Goal: Find specific page/section: Find specific page/section

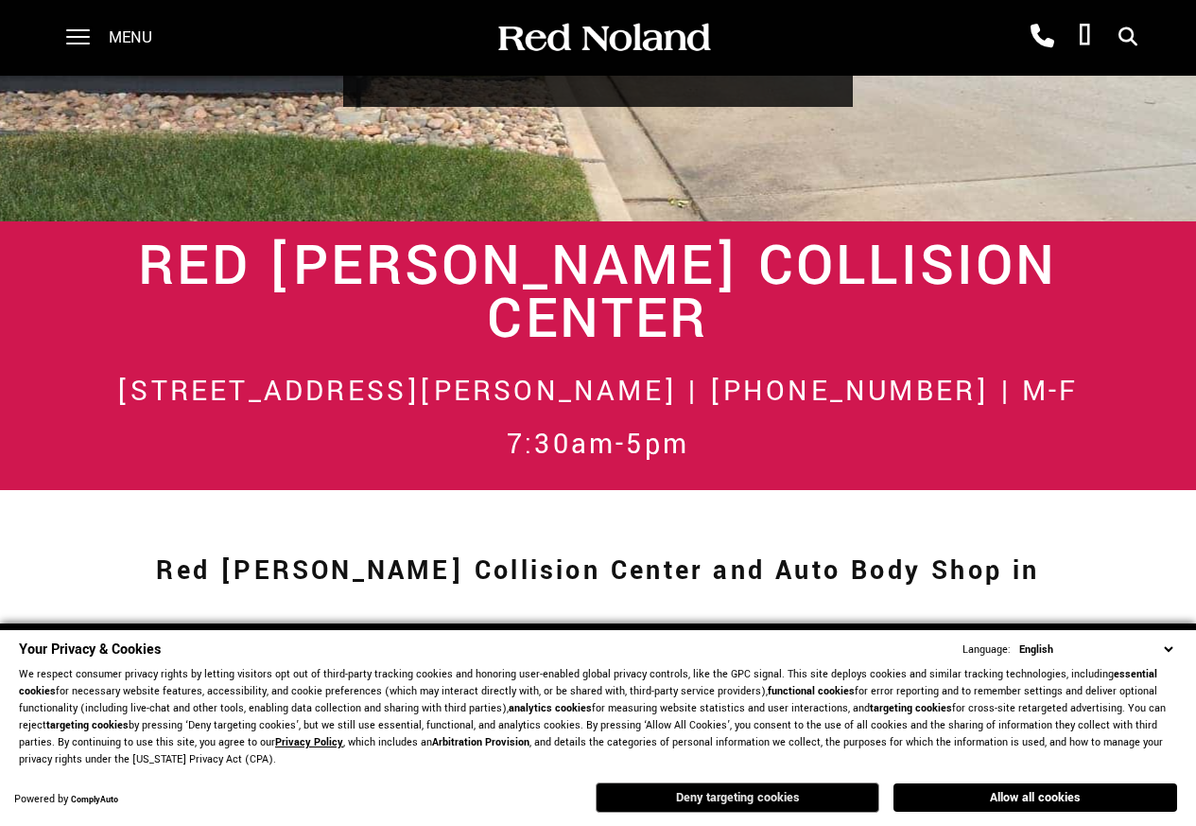
click at [840, 798] on button "Deny targeting cookies" at bounding box center [738, 797] width 284 height 30
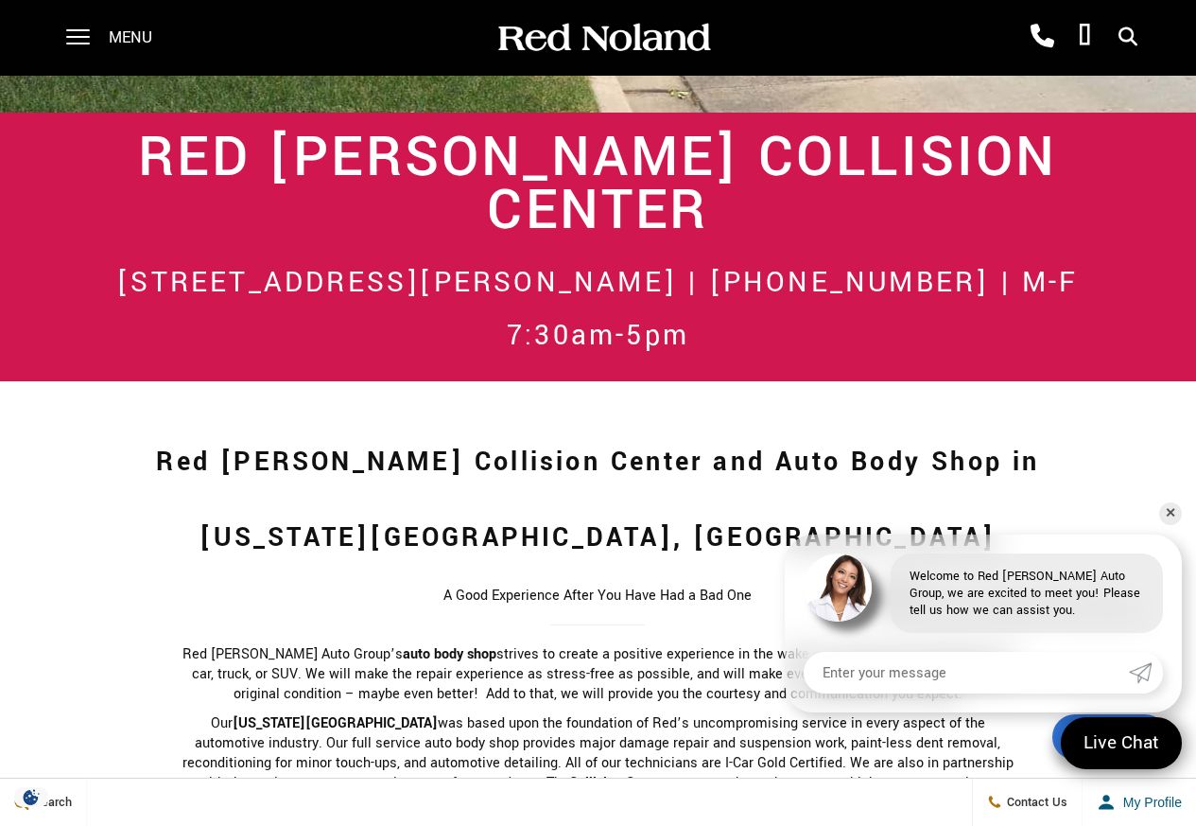
scroll to position [1362, 0]
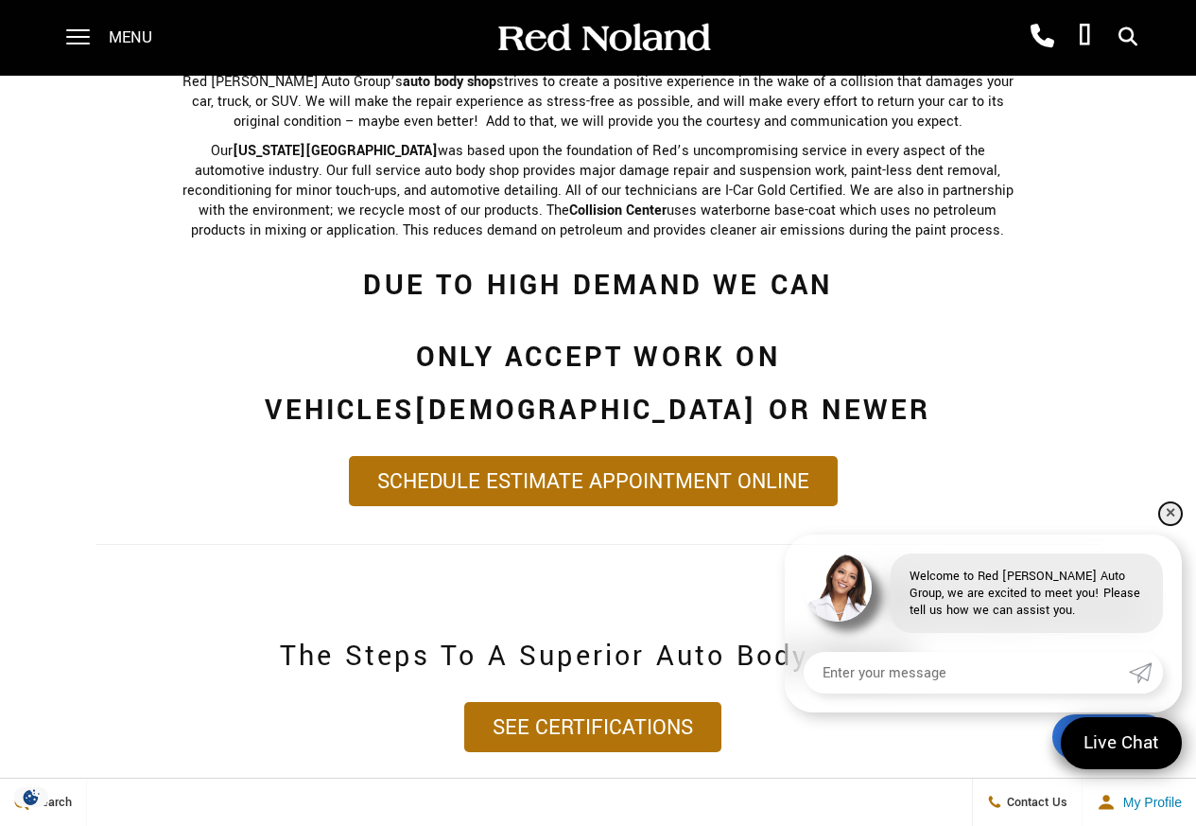
click at [1173, 516] on link "✕" at bounding box center [1170, 513] width 23 height 23
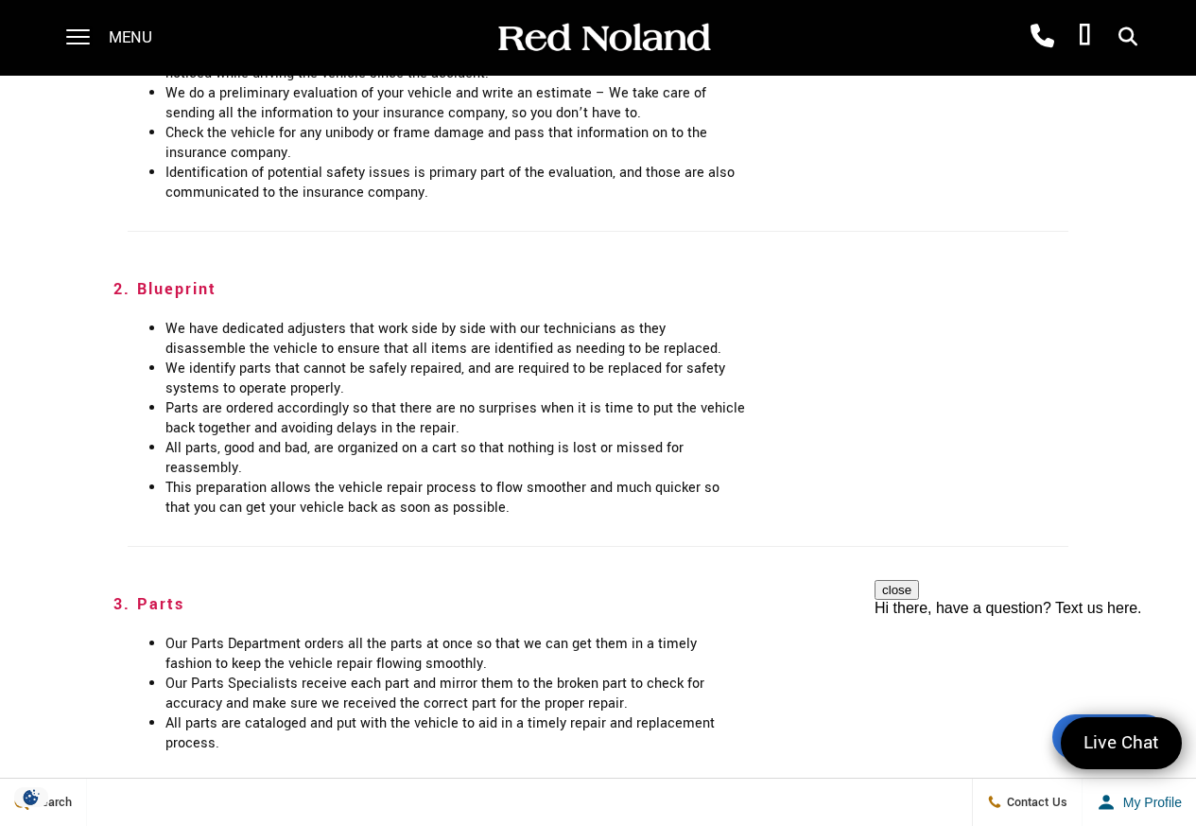
scroll to position [2156, 0]
